Goal: Information Seeking & Learning: Understand process/instructions

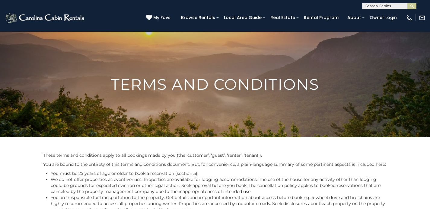
scroll to position [168, 0]
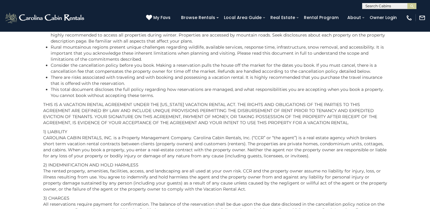
click at [366, 123] on p "THIS IS A VACATION RENTAL AGREEMENT UNDER THE [US_STATE] VACATION RENTAL ACT. T…" at bounding box center [215, 113] width 344 height 24
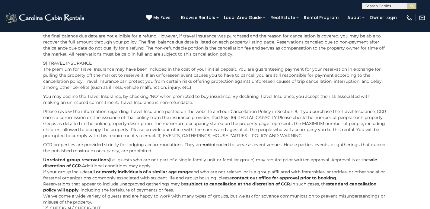
scroll to position [684, 0]
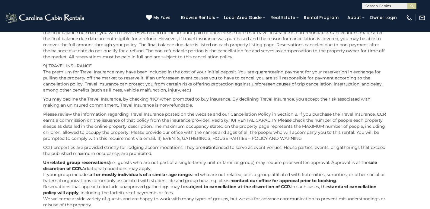
click at [189, 155] on p "CCR properties are provided strictly for lodging accommodations. They are not i…" at bounding box center [215, 150] width 344 height 12
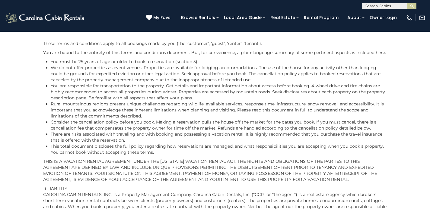
scroll to position [113, 0]
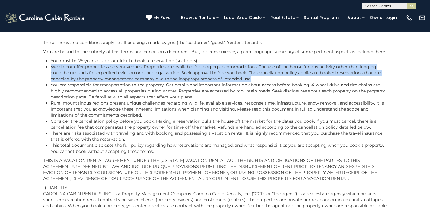
drag, startPoint x: 246, startPoint y: 78, endPoint x: 51, endPoint y: 67, distance: 195.3
click at [48, 67] on ul "You must be 25 years of age or older to book a reservation (section 5). We do n…" at bounding box center [215, 106] width 344 height 97
copy li "We do not offer properties as event venues. Properties are available for lodgin…"
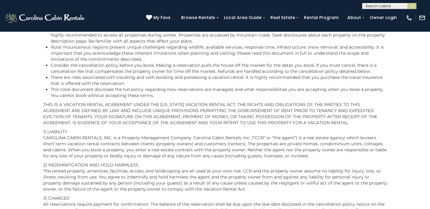
scroll to position [718, 0]
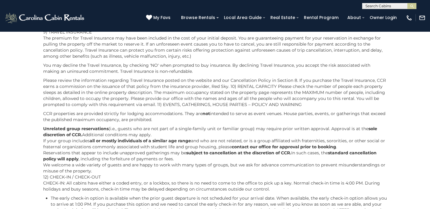
drag, startPoint x: 56, startPoint y: 90, endPoint x: 322, endPoint y: 11, distance: 277.6
drag, startPoint x: 160, startPoint y: 172, endPoint x: 123, endPoint y: 178, distance: 37.6
click at [160, 172] on p "Unrelated group reservations (i.e., guests who are not part of a single-family …" at bounding box center [215, 159] width 344 height 66
drag, startPoint x: 94, startPoint y: 171, endPoint x: 37, endPoint y: 110, distance: 83.3
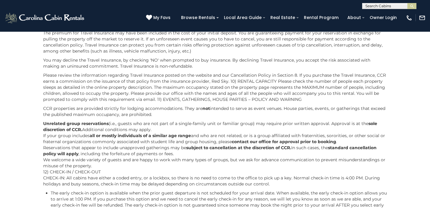
scroll to position [723, 0]
drag, startPoint x: 96, startPoint y: 165, endPoint x: 40, endPoint y: 109, distance: 80.3
copy section "CCR properties are provided strictly for lodging accommodations. They are not i…"
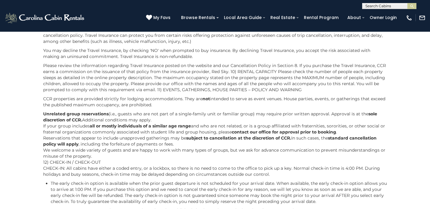
scroll to position [735, 0]
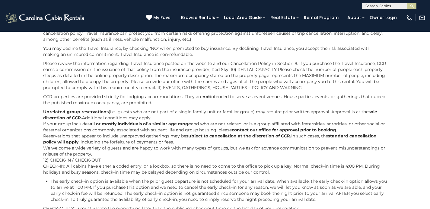
click at [97, 155] on p "Unrelated group reservations (i.e., guests who are not part of a single-family …" at bounding box center [215, 142] width 344 height 66
drag, startPoint x: 96, startPoint y: 155, endPoint x: 155, endPoint y: 89, distance: 88.3
copy section "78) LOREMI, DOLORSITAM, CONSE ADIPISC – ELITSE DOE TEMPORI UTL etdolorema ali e…"
